Goal: Transaction & Acquisition: Purchase product/service

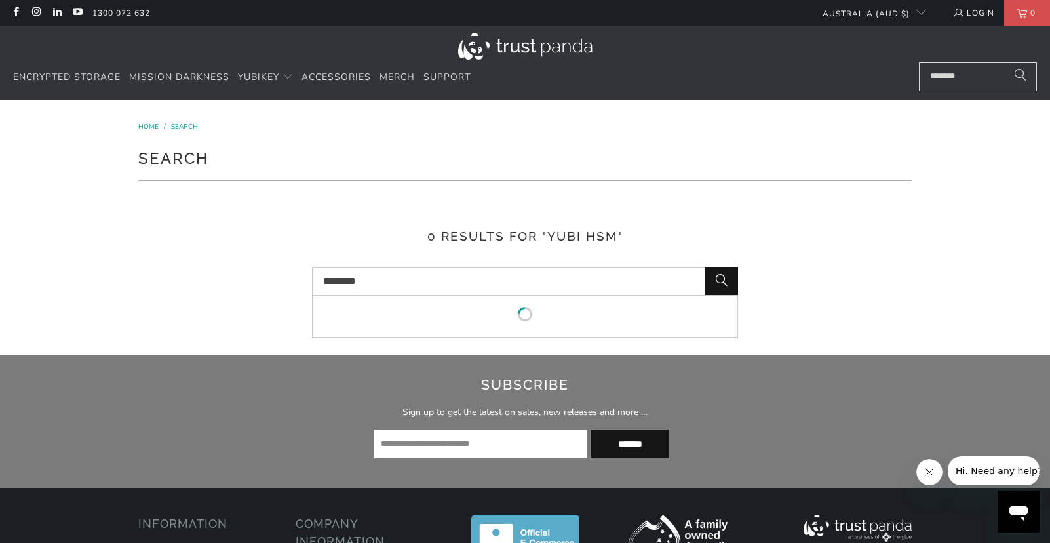
click at [419, 281] on input "********" at bounding box center [525, 281] width 426 height 29
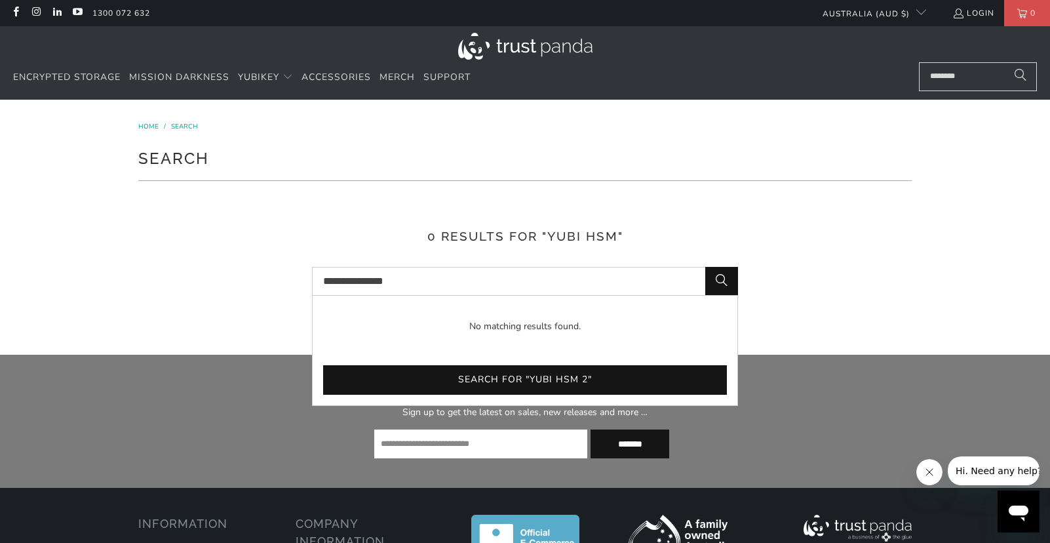
type input "**********"
click at [705, 267] on button "Search" at bounding box center [721, 281] width 33 height 29
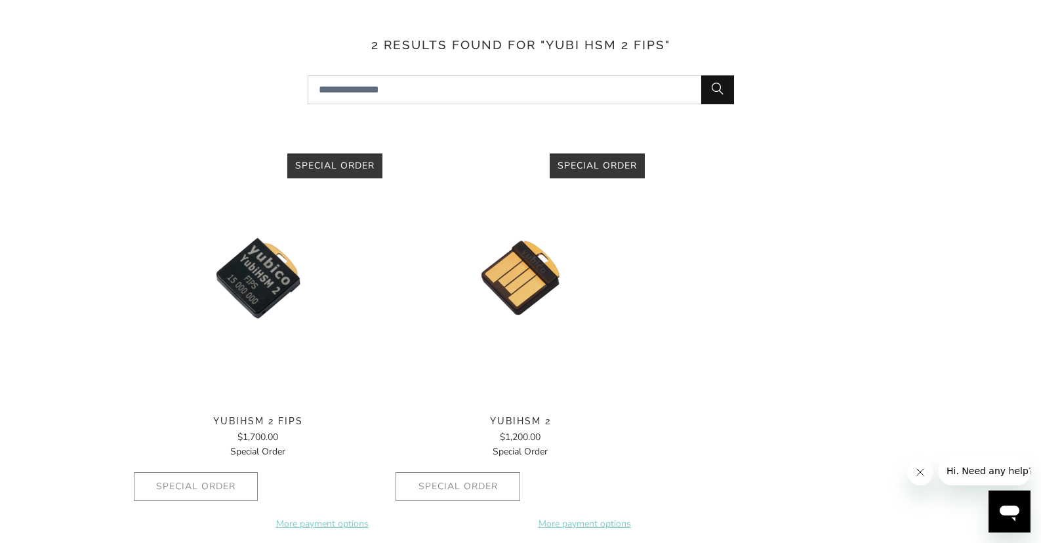
scroll to position [127, 0]
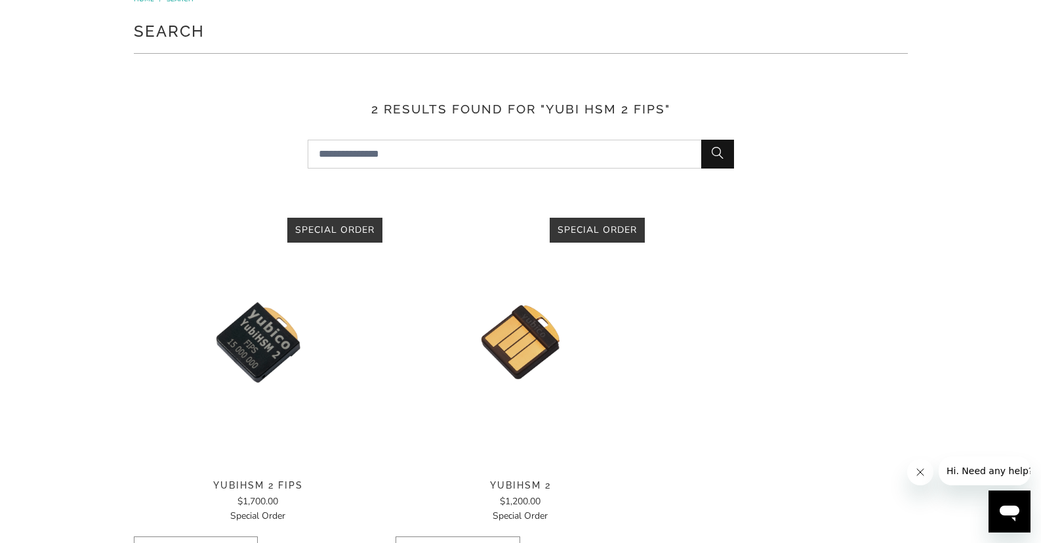
drag, startPoint x: 628, startPoint y: 424, endPoint x: 642, endPoint y: 422, distance: 13.9
click at [628, 424] on img at bounding box center [519, 342] width 249 height 249
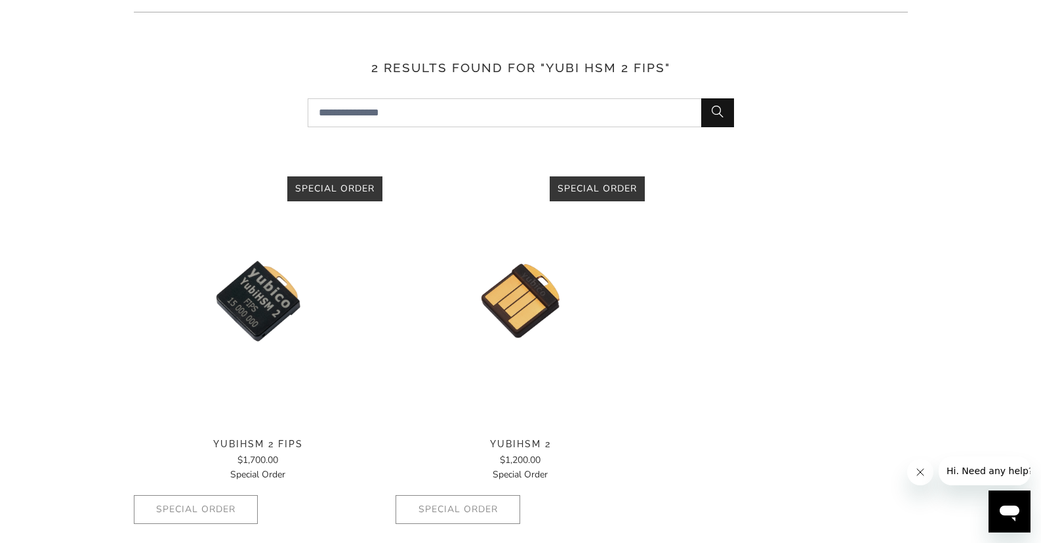
scroll to position [258, 0]
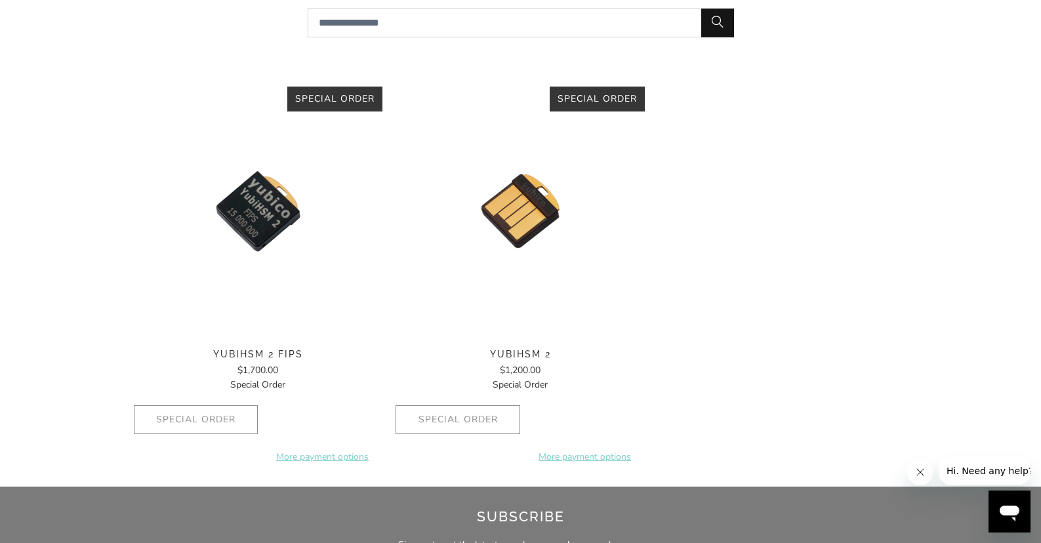
click at [237, 351] on span "YubiHSM 2 FIPS" at bounding box center [258, 354] width 249 height 11
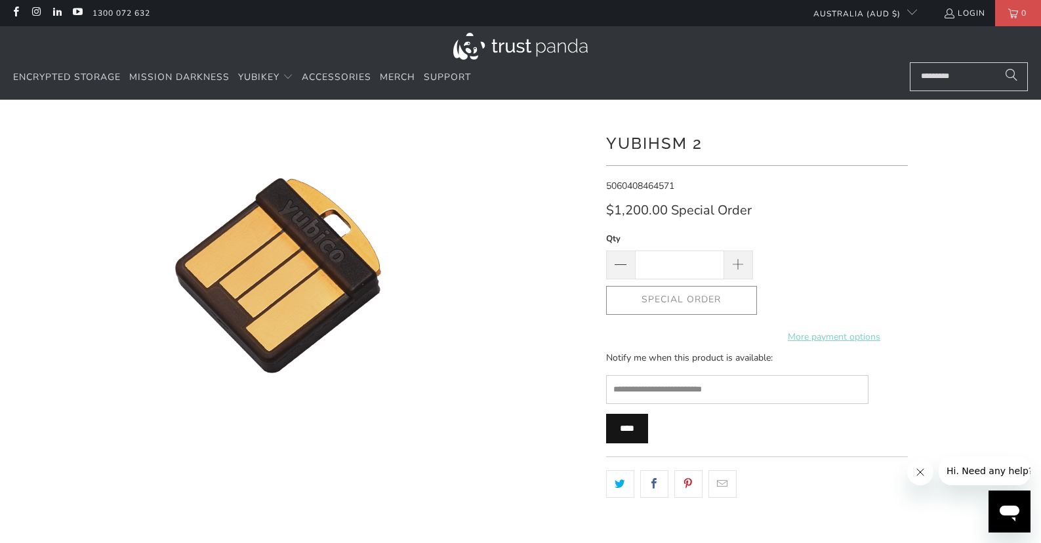
click at [562, 519] on img at bounding box center [278, 276] width 656 height 656
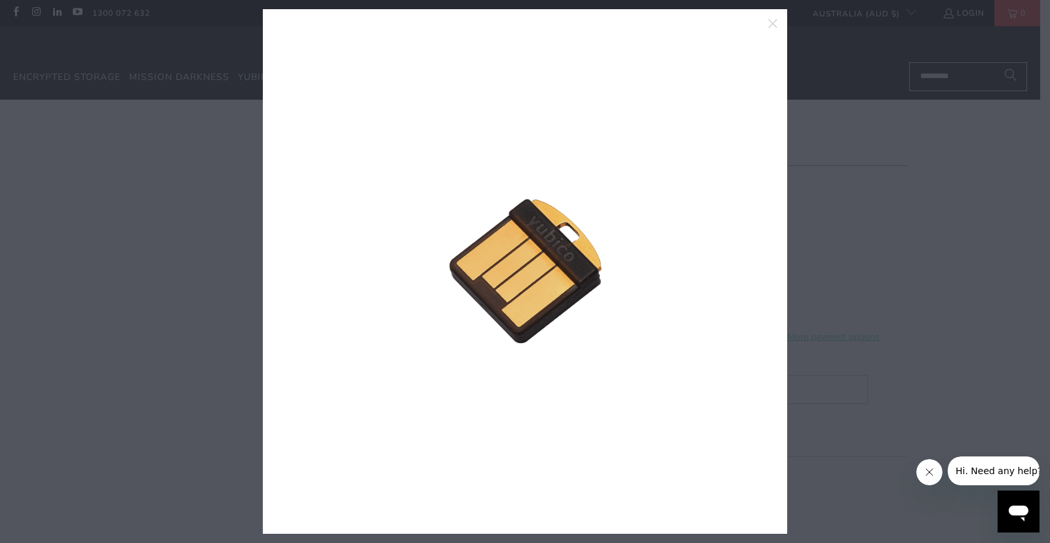
drag, startPoint x: 112, startPoint y: 311, endPoint x: 105, endPoint y: 311, distance: 7.2
click at [112, 311] on div at bounding box center [525, 271] width 1050 height 543
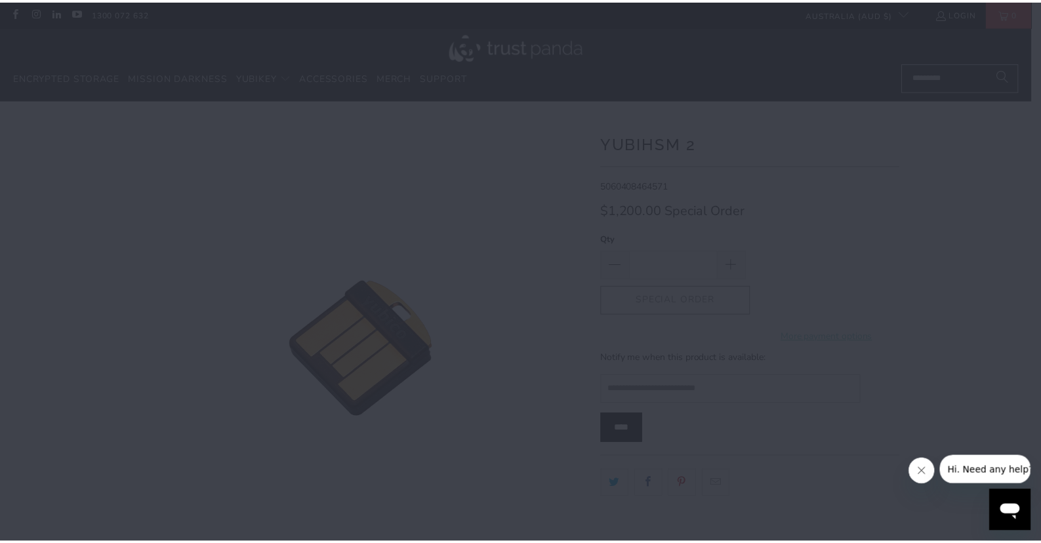
scroll to position [35, 0]
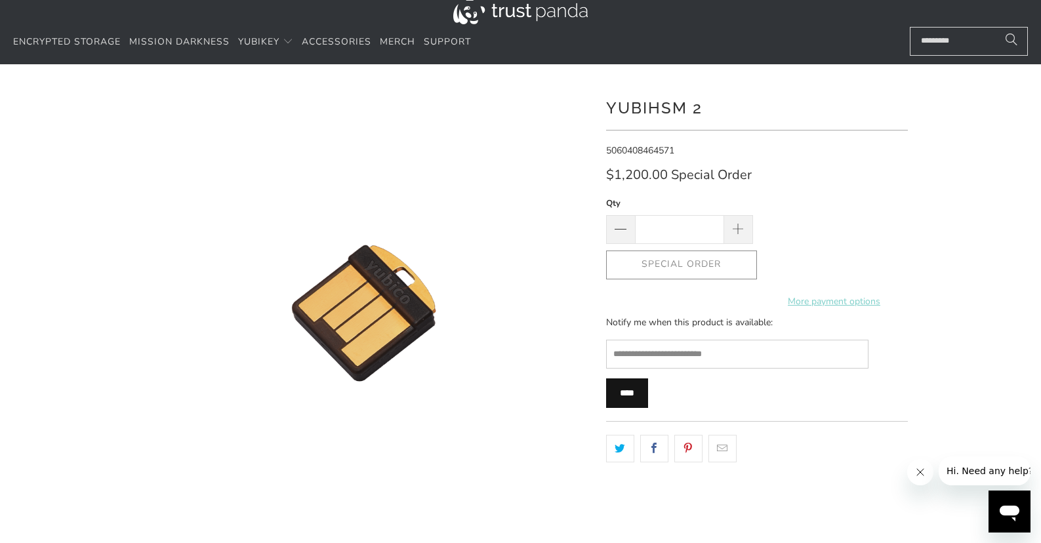
drag, startPoint x: 716, startPoint y: 121, endPoint x: 629, endPoint y: 123, distance: 86.6
click at [629, 123] on div "YubiHSM 2" at bounding box center [757, 112] width 302 height 37
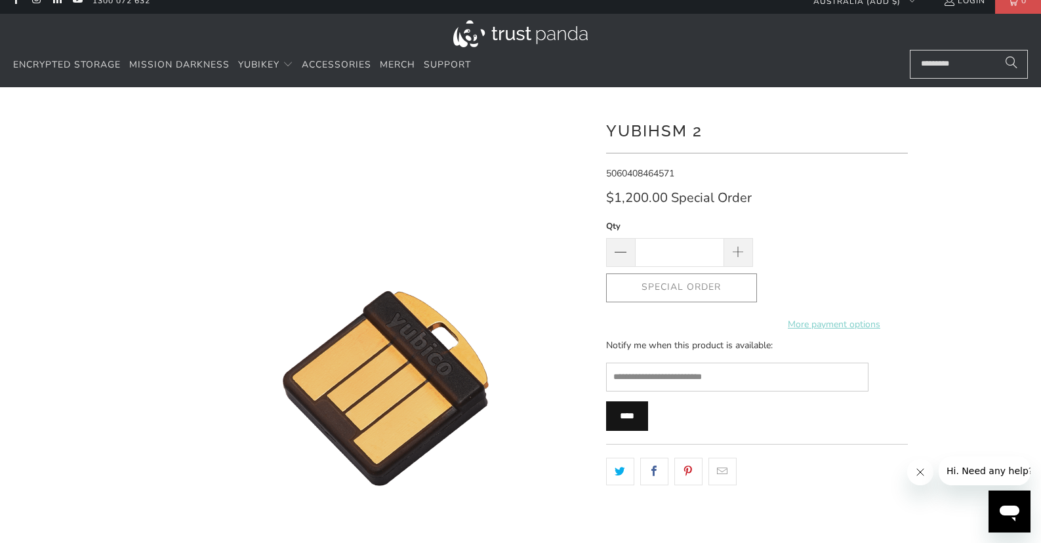
scroll to position [0, 0]
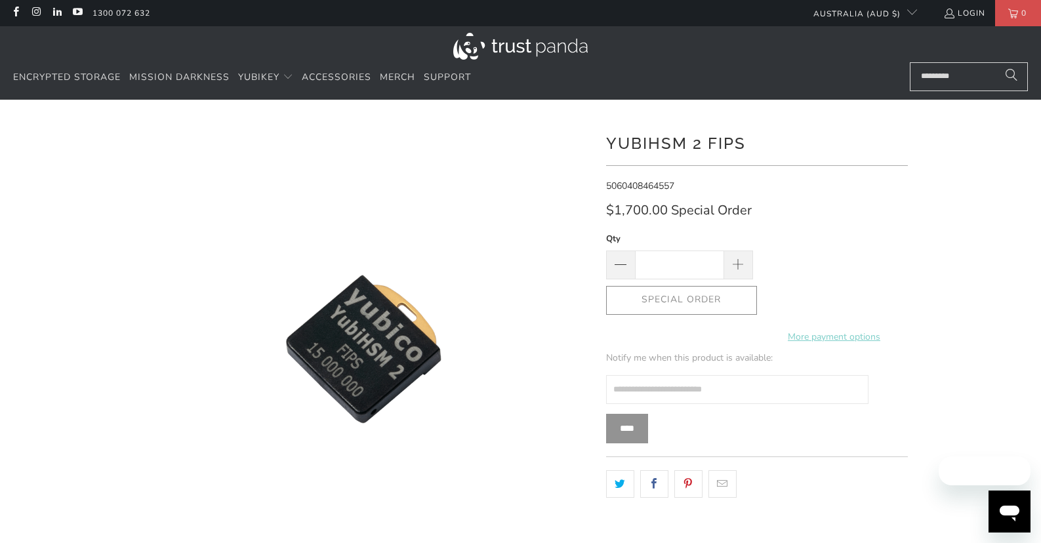
drag, startPoint x: 781, startPoint y: 145, endPoint x: 507, endPoint y: 80, distance: 281.6
click at [597, 143] on div "YubiHSM 2 FIPS 5060408464557 *" at bounding box center [520, 391] width 787 height 544
copy div "YubiHSM 2 FIPS"
